Goal: Transaction & Acquisition: Download file/media

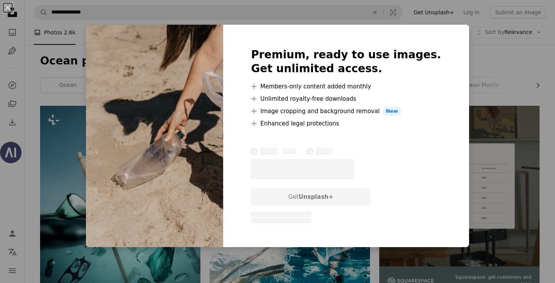
scroll to position [935, 0]
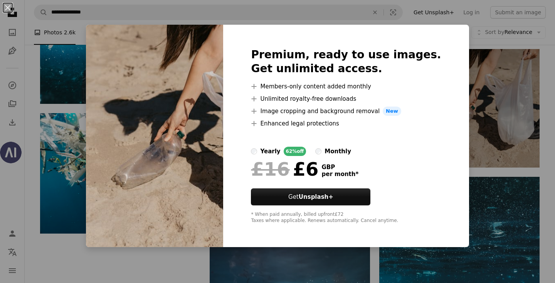
click at [431, 42] on div "Premium, ready to use images. Get unlimited access. A plus sign Members-only co…" at bounding box center [346, 136] width 246 height 222
click at [497, 29] on div "An X shape Premium, ready to use images. Get unlimited access. A plus sign Memb…" at bounding box center [277, 141] width 555 height 283
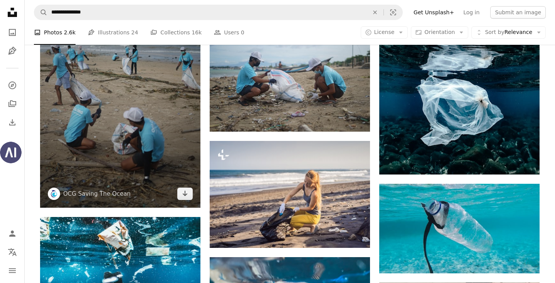
scroll to position [695, 0]
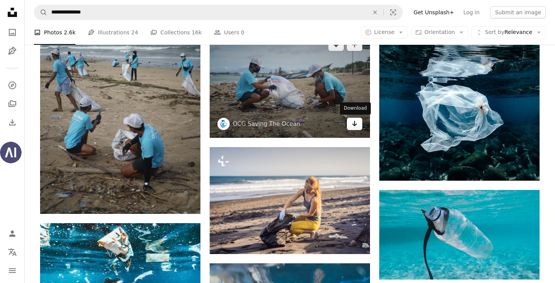
click at [354, 125] on icon "Download" at bounding box center [354, 123] width 5 height 5
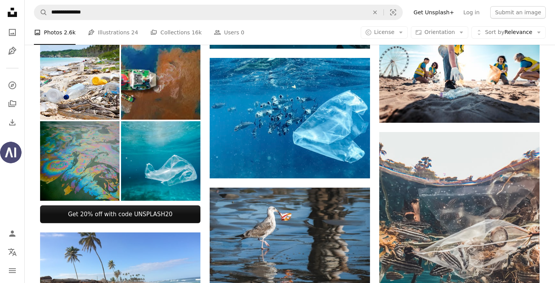
scroll to position [401, 0]
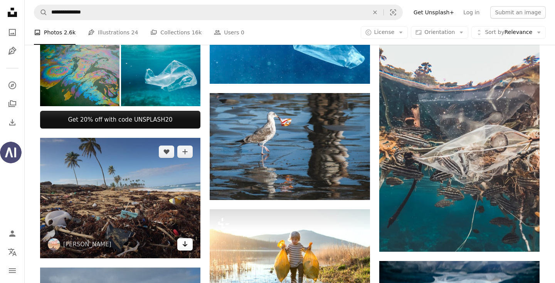
click at [187, 244] on icon "Download" at bounding box center [185, 243] width 5 height 5
